Goal: Obtain resource: Obtain resource

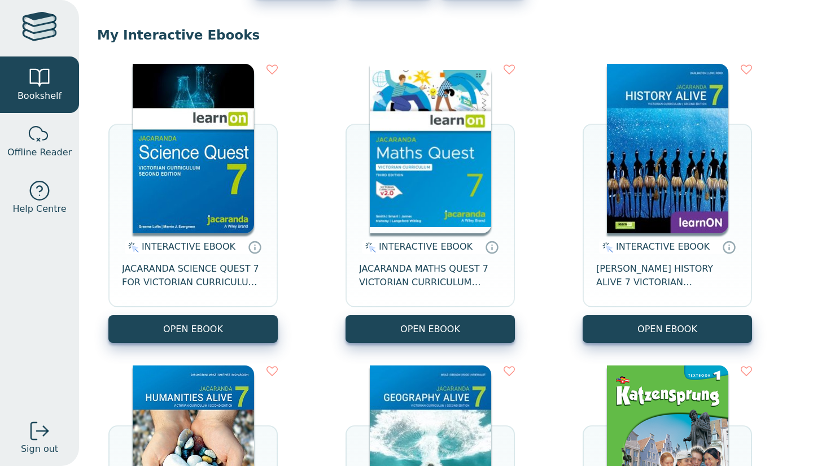
scroll to position [91, 0]
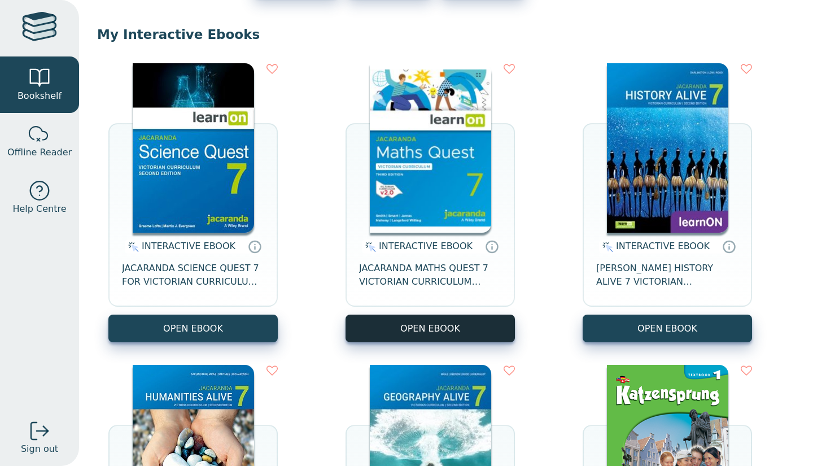
click at [399, 323] on button "OPEN EBOOK" at bounding box center [430, 329] width 169 height 28
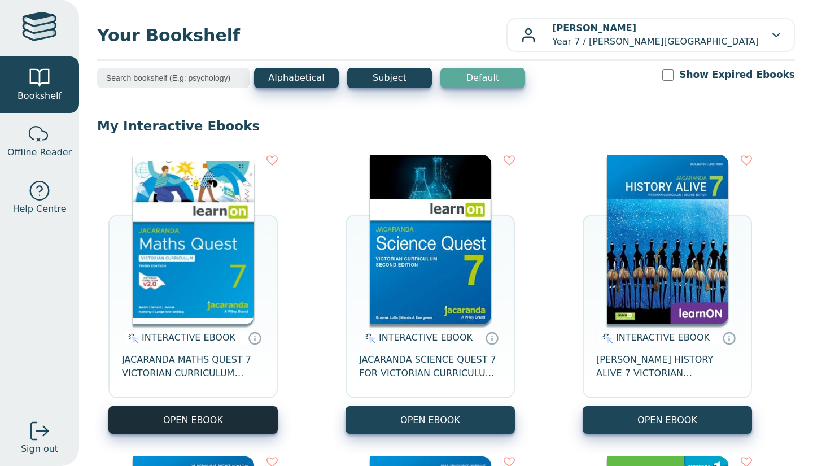
click at [228, 413] on button "OPEN EBOOK" at bounding box center [192, 420] width 169 height 28
